Goal: Find specific page/section: Find specific page/section

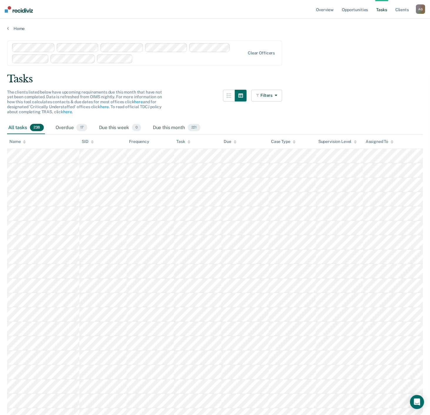
click at [315, 76] on div "Tasks" at bounding box center [215, 79] width 416 height 12
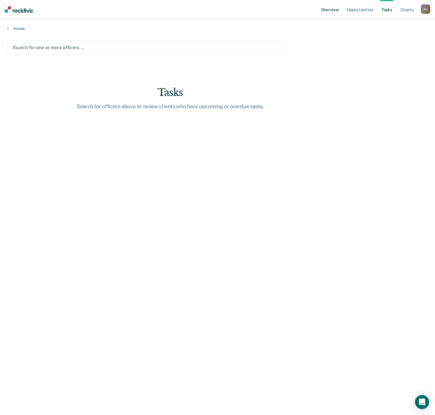
click at [327, 13] on link "Overview" at bounding box center [330, 9] width 20 height 19
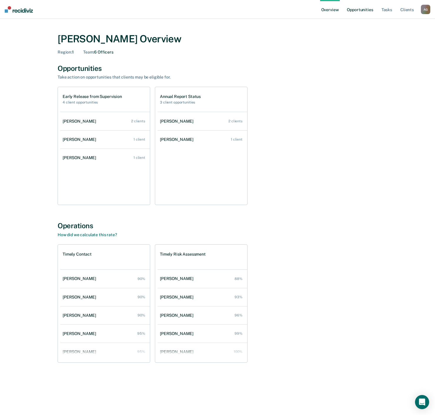
click at [364, 15] on link "Opportunities" at bounding box center [359, 9] width 28 height 19
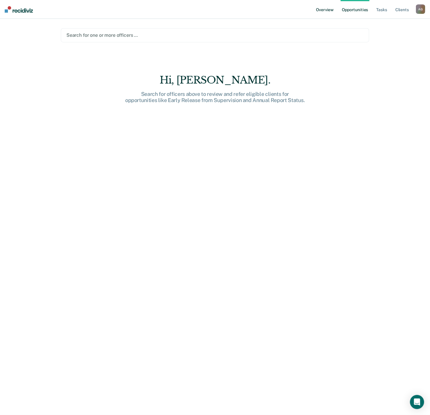
click at [324, 11] on link "Overview" at bounding box center [325, 9] width 20 height 19
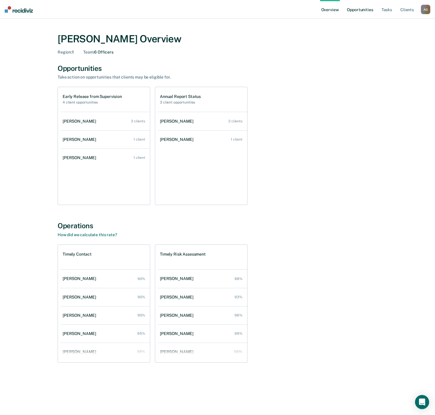
click at [352, 8] on link "Opportunities" at bounding box center [359, 9] width 28 height 19
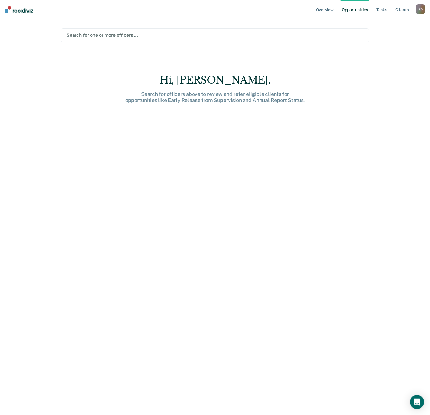
click at [243, 43] on main "Search for one or more officers … Hi, [PERSON_NAME]. Search for officers above …" at bounding box center [215, 210] width 322 height 382
click at [242, 40] on div "Search for one or more officers …" at bounding box center [215, 35] width 308 height 14
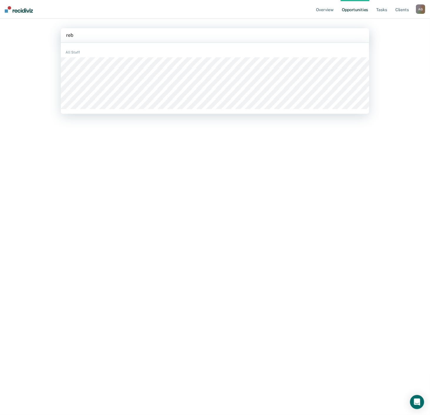
type input "rebe"
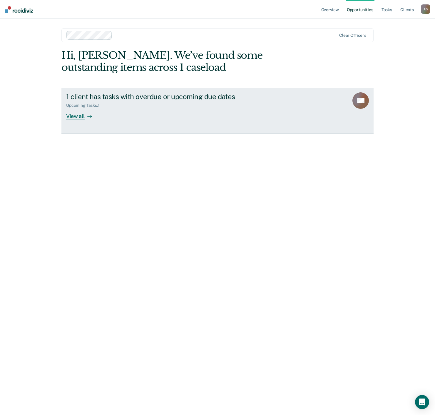
click at [83, 115] on div "View all" at bounding box center [82, 113] width 33 height 11
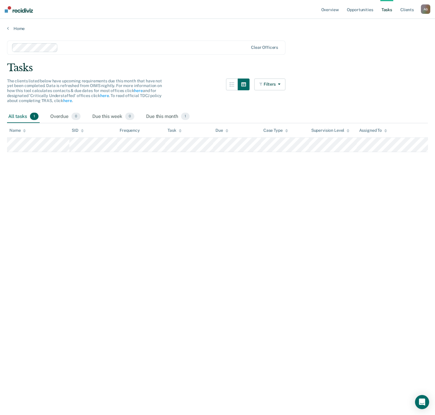
click at [42, 190] on main "Clear officers Tasks The clients listed below have upcoming requirements due th…" at bounding box center [217, 222] width 435 height 382
